Goal: Information Seeking & Learning: Learn about a topic

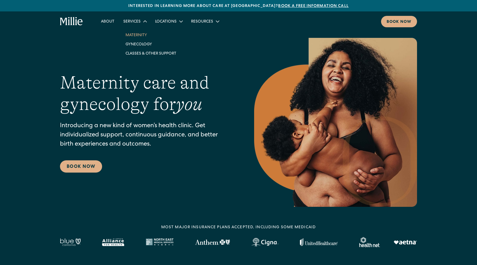
click at [142, 36] on link "Maternity" at bounding box center [151, 34] width 60 height 9
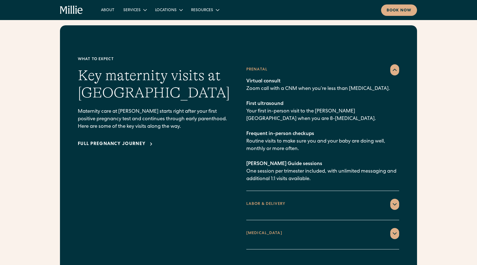
scroll to position [777, 0]
click at [387, 199] on div "LABOR & DELIVERY" at bounding box center [322, 204] width 153 height 11
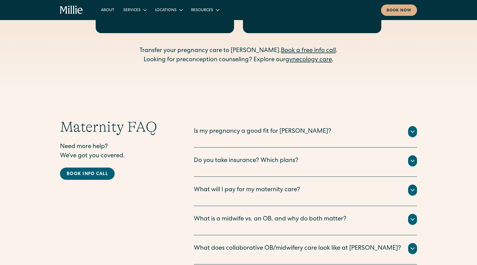
scroll to position [1695, 0]
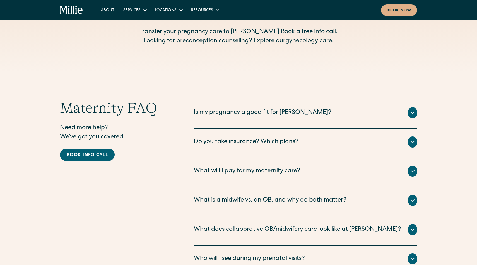
click at [292, 138] on div "Do you take insurance? Which plans?" at bounding box center [246, 142] width 105 height 9
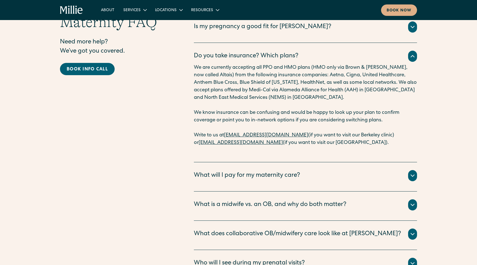
scroll to position [1801, 0]
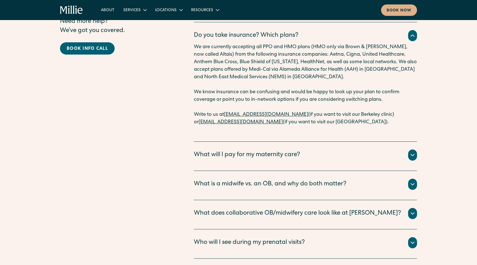
click at [325, 142] on div "What will I pay for my maternity care? All your clinical appointments at [GEOGR…" at bounding box center [305, 156] width 223 height 29
click at [320, 150] on div "What will I pay for my maternity care?" at bounding box center [305, 155] width 223 height 11
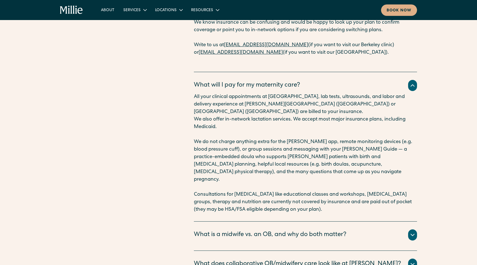
scroll to position [1872, 0]
